Goal: Check status: Check status

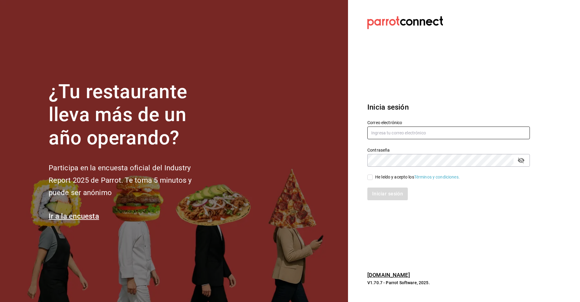
type input "[EMAIL_ADDRESS][DOMAIN_NAME]"
drag, startPoint x: 371, startPoint y: 177, endPoint x: 376, endPoint y: 181, distance: 6.4
click at [280, 177] on input "He leído y acepto los Términos y condiciones." at bounding box center [369, 177] width 5 height 5
checkbox input "true"
click at [280, 195] on button "Iniciar sesión" at bounding box center [387, 194] width 41 height 13
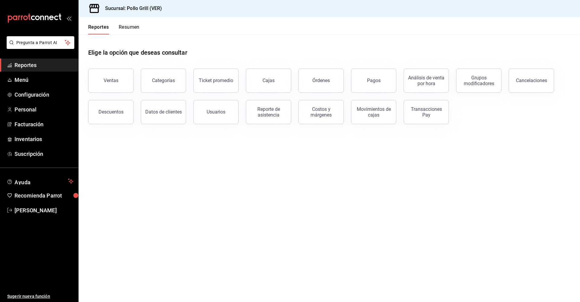
click at [133, 27] on button "Resumen" at bounding box center [129, 29] width 21 height 10
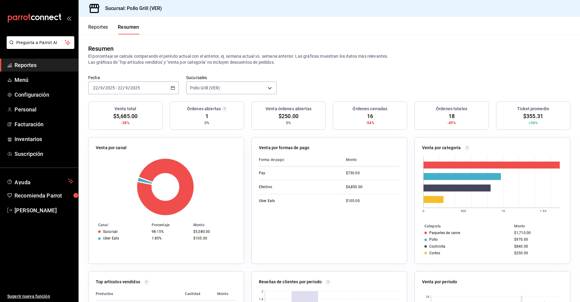
click at [173, 89] on icon "button" at bounding box center [173, 88] width 4 height 4
click at [108, 174] on span "Rango de fechas" at bounding box center [116, 174] width 47 height 6
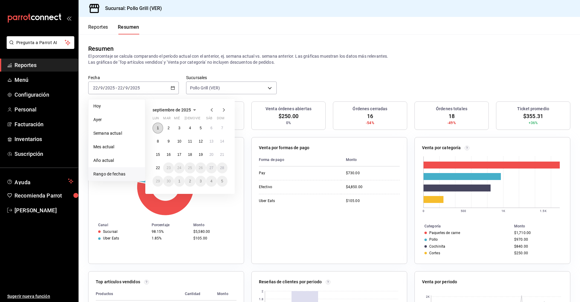
click at [158, 127] on abbr "1" at bounding box center [158, 128] width 2 height 4
click at [220, 156] on abbr "21" at bounding box center [222, 154] width 4 height 4
